Goal: Navigation & Orientation: Find specific page/section

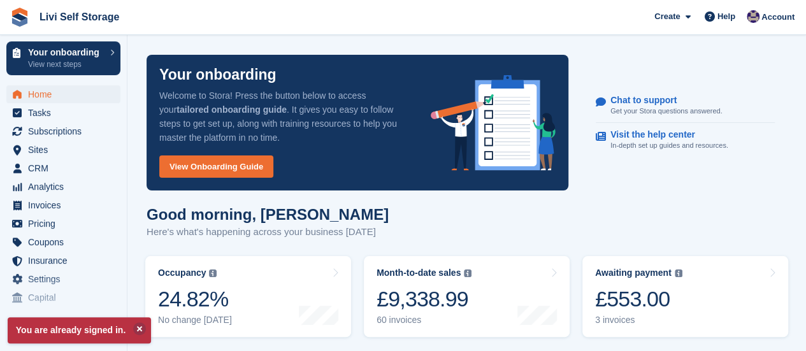
scroll to position [191, 0]
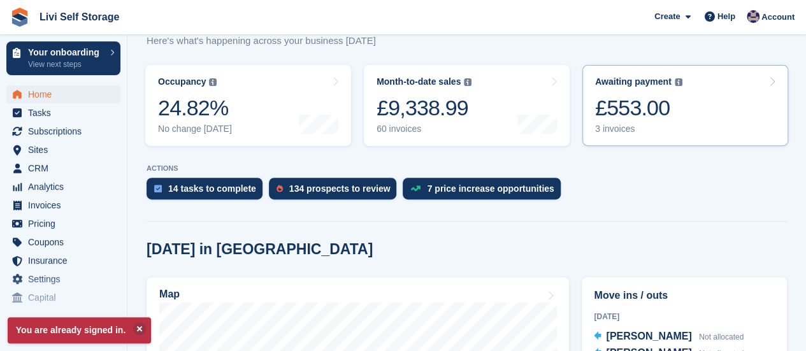
click at [621, 127] on div "3 invoices" at bounding box center [638, 129] width 87 height 11
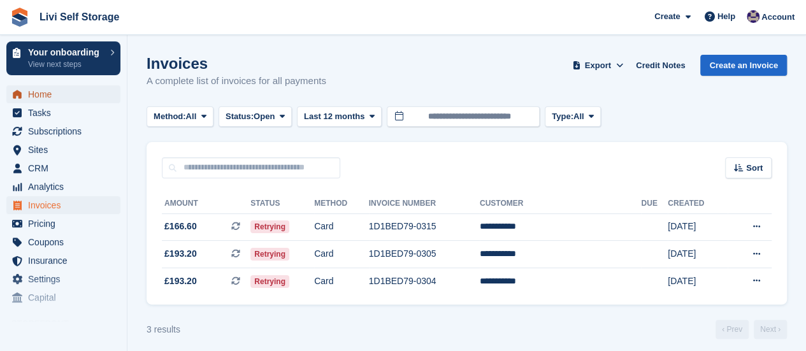
click at [47, 93] on span "Home" at bounding box center [66, 94] width 76 height 18
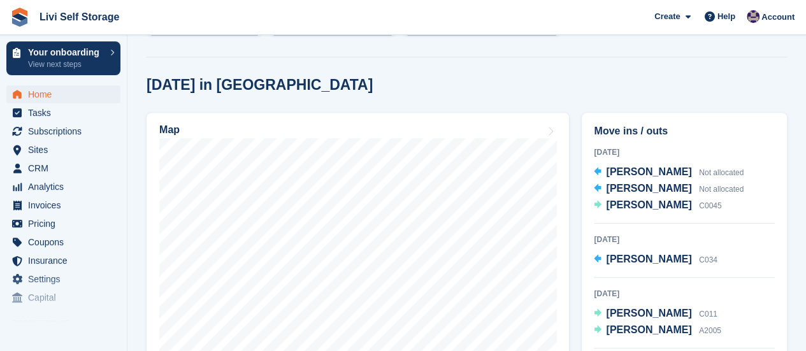
scroll to position [382, 0]
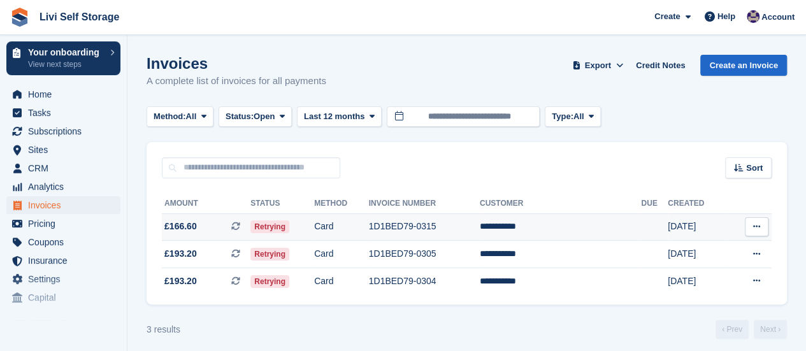
click at [544, 229] on td "**********" at bounding box center [561, 227] width 162 height 27
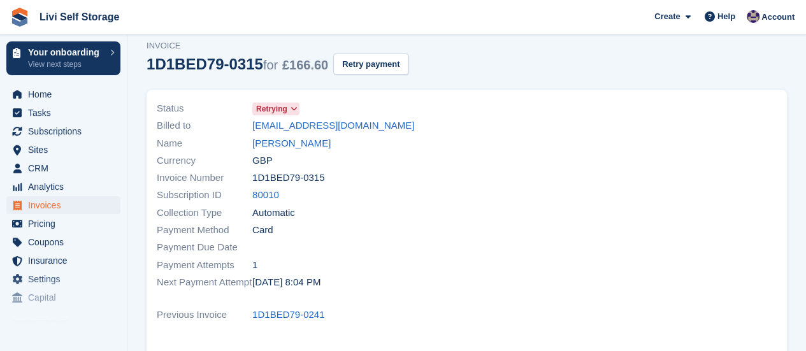
scroll to position [64, 0]
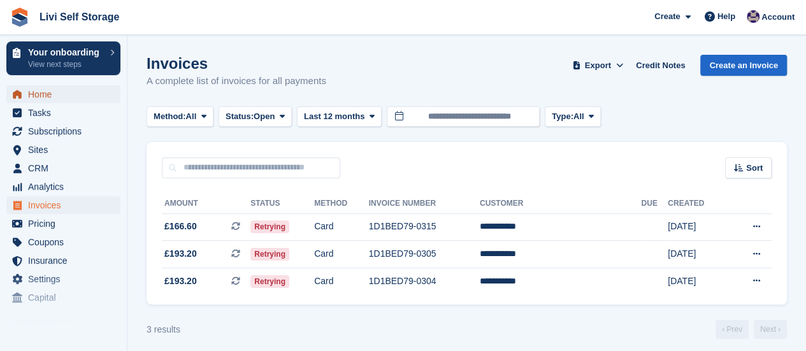
click at [45, 92] on span "Home" at bounding box center [66, 94] width 76 height 18
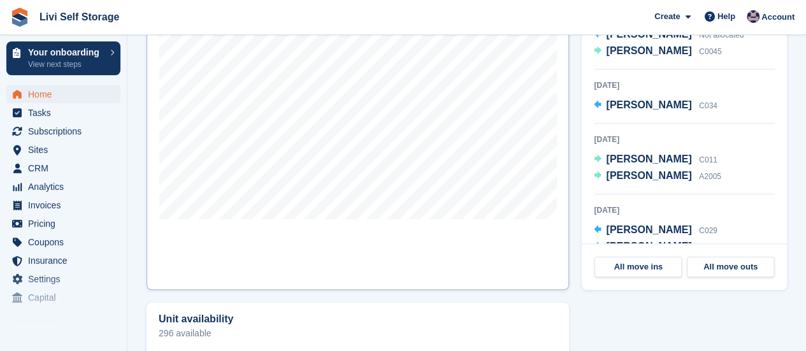
scroll to position [574, 0]
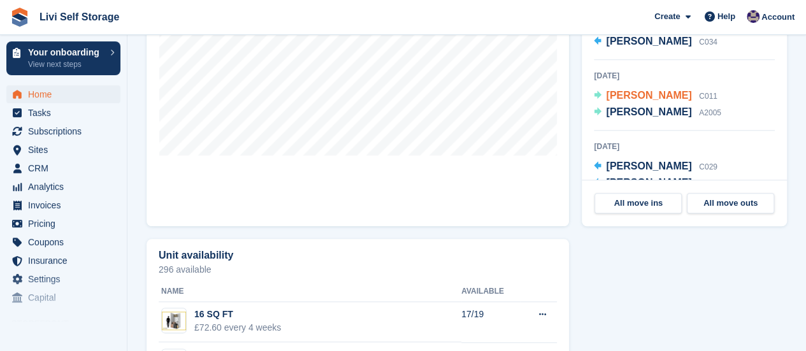
click at [632, 96] on span "[PERSON_NAME]" at bounding box center [648, 95] width 85 height 11
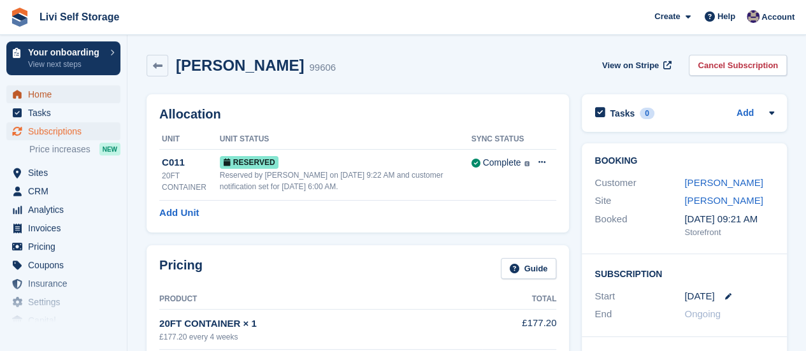
click at [33, 95] on span "Home" at bounding box center [66, 94] width 76 height 18
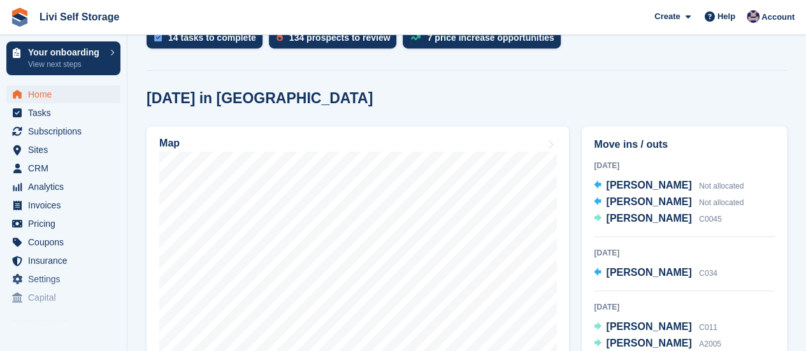
scroll to position [382, 0]
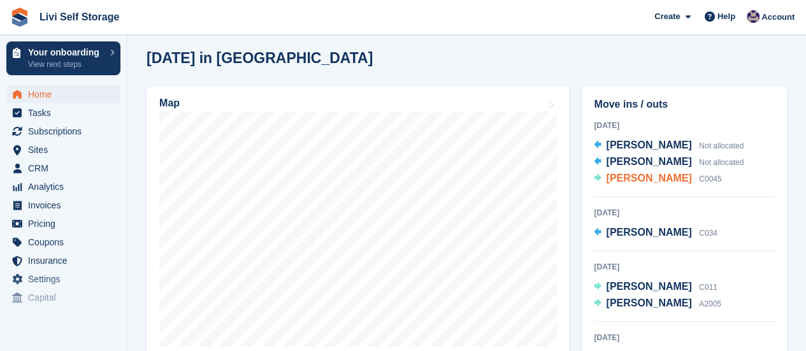
click at [627, 178] on span "[PERSON_NAME]" at bounding box center [648, 178] width 85 height 11
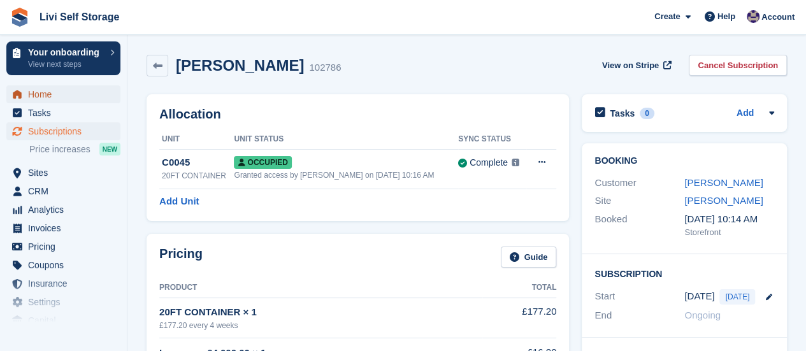
click at [47, 94] on span "Home" at bounding box center [66, 94] width 76 height 18
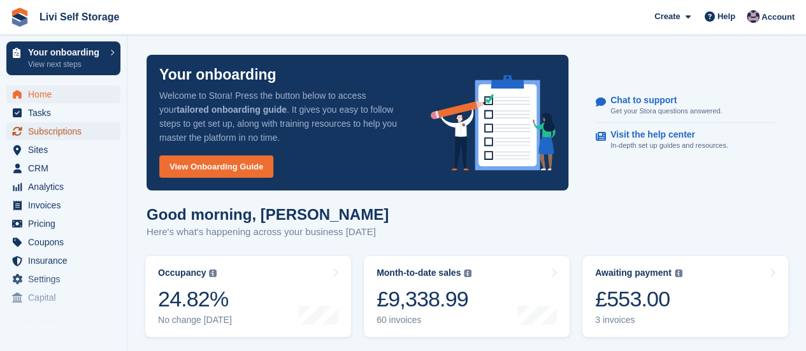
click at [43, 133] on span "Subscriptions" at bounding box center [66, 131] width 76 height 18
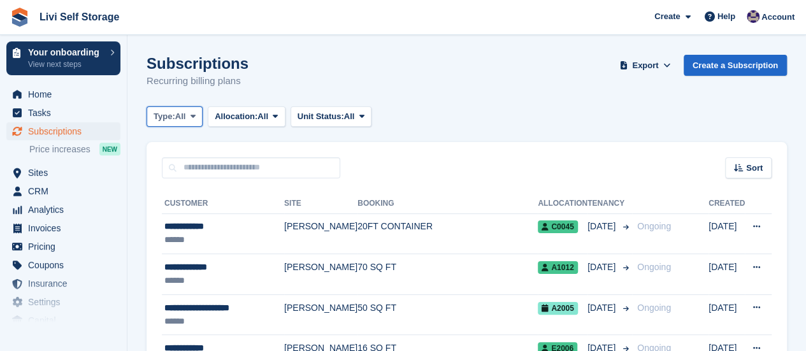
click at [190, 115] on span at bounding box center [193, 117] width 10 height 10
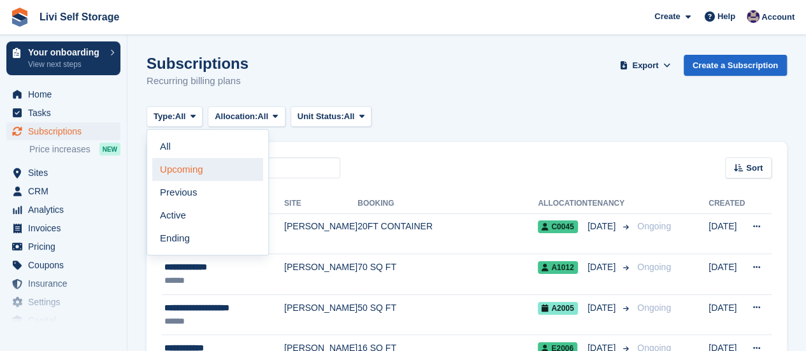
click at [180, 168] on link "Upcoming" at bounding box center [207, 169] width 111 height 23
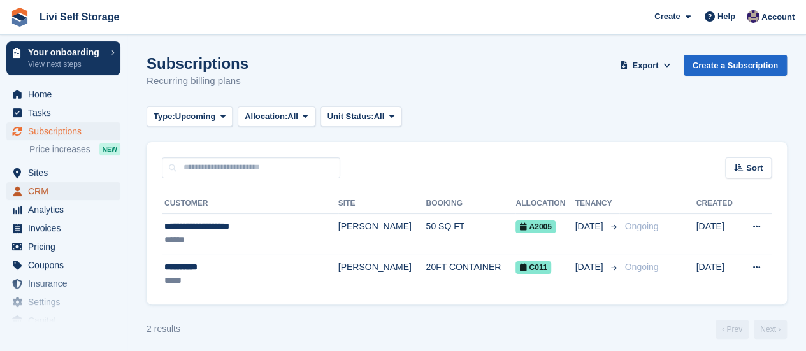
click at [40, 192] on span "CRM" at bounding box center [66, 191] width 76 height 18
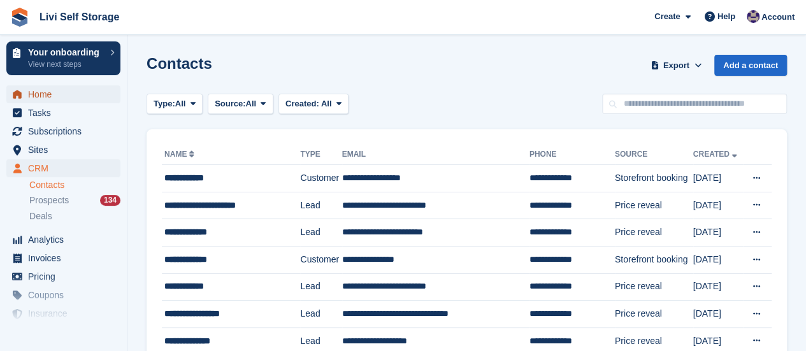
click at [39, 99] on span "Home" at bounding box center [66, 94] width 76 height 18
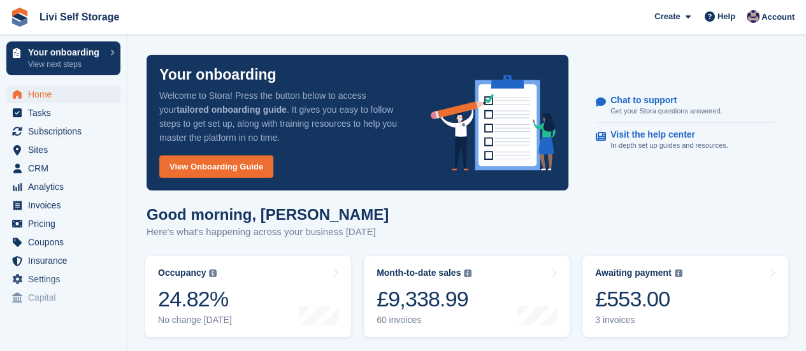
scroll to position [127, 0]
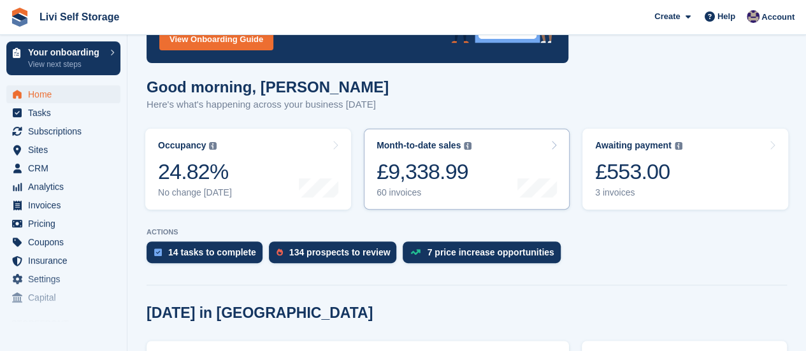
click at [401, 194] on div "60 invoices" at bounding box center [424, 192] width 95 height 11
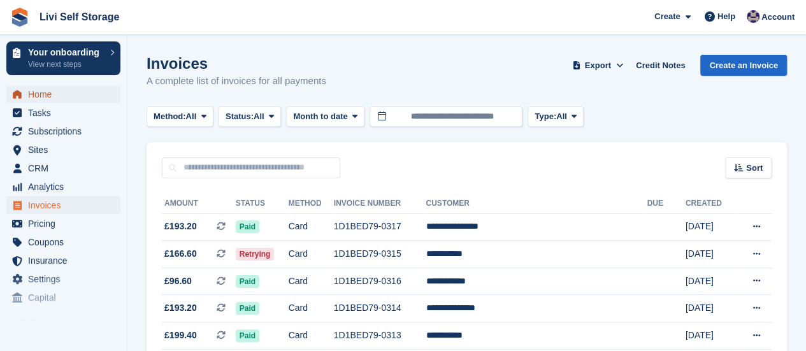
click at [43, 92] on span "Home" at bounding box center [66, 94] width 76 height 18
